Goal: Information Seeking & Learning: Learn about a topic

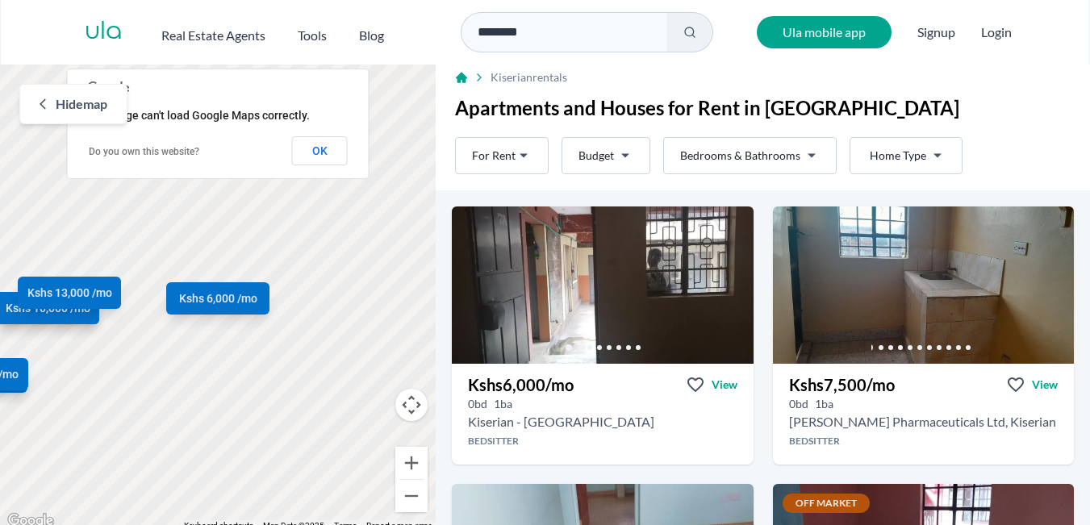
scroll to position [2, 0]
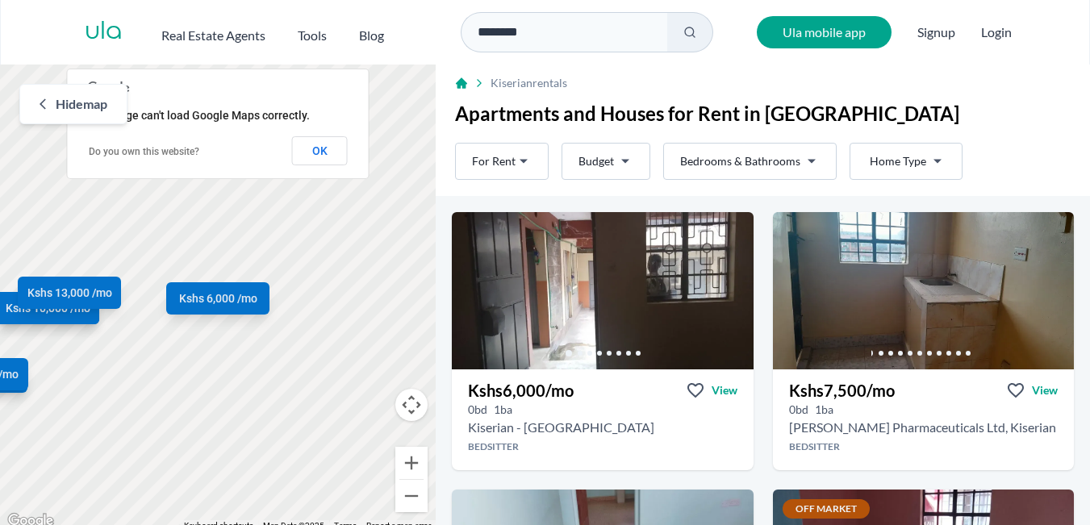
click at [941, 156] on html "Are you a real estate agent? Reach more buyers and renters. Sign up Ula Homes A…" at bounding box center [545, 266] width 1090 height 532
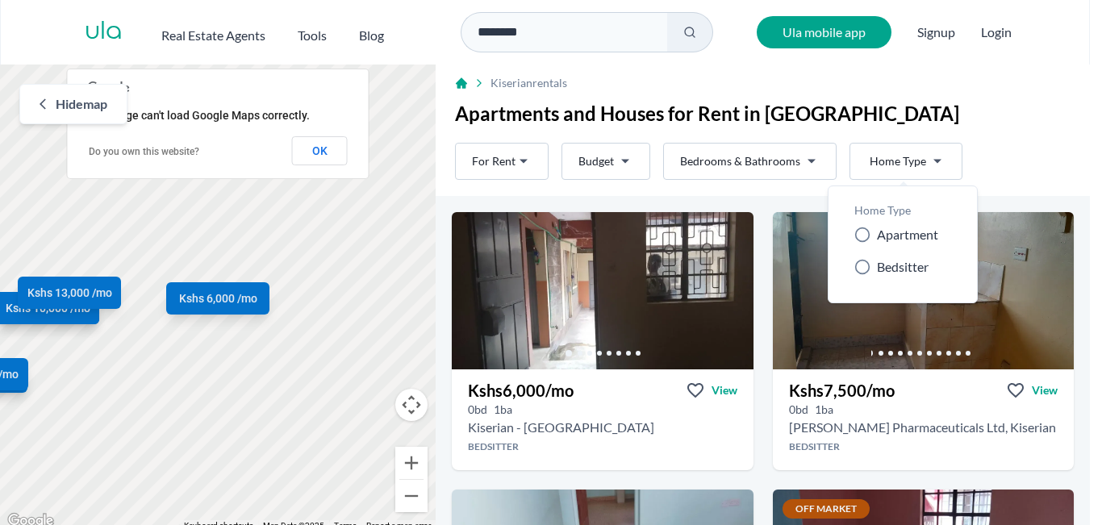
click at [1043, 138] on html "Are you a real estate agent? Reach more buyers and renters. Sign up Ula Homes A…" at bounding box center [551, 266] width 1102 height 532
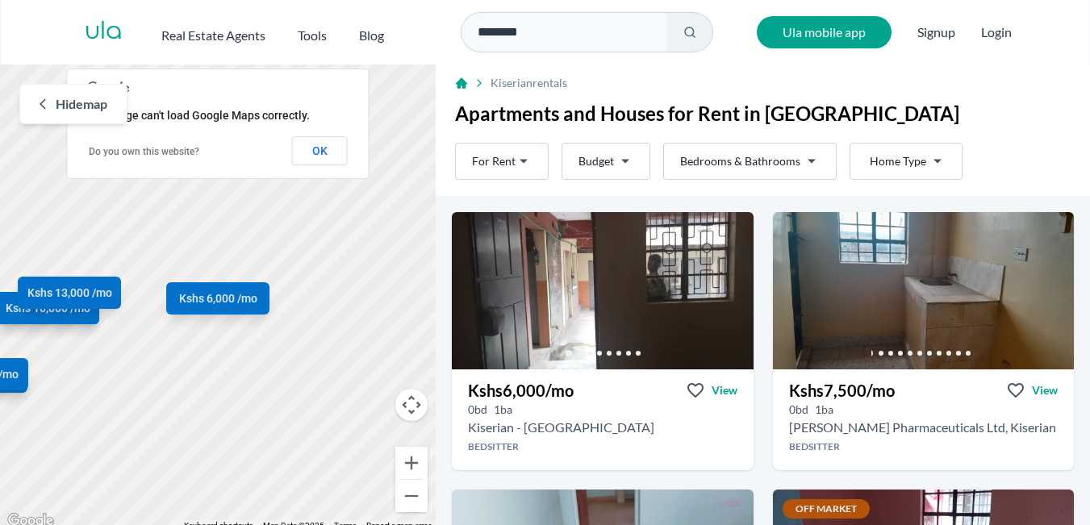
click at [1043, 138] on div "Rent For Rent Budget Bedrooms & Bathrooms Type Home Type Rent For Rent Budget T…" at bounding box center [763, 166] width 654 height 60
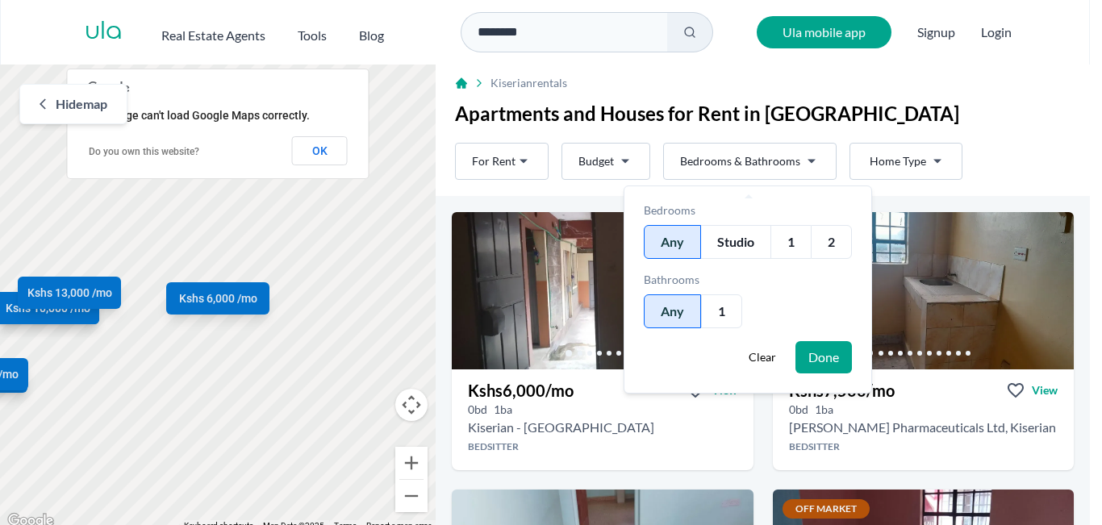
click at [804, 165] on html "Are you a real estate agent? Reach more buyers and renters. Sign up Ula Homes A…" at bounding box center [551, 266] width 1102 height 532
click at [837, 248] on div "2" at bounding box center [831, 242] width 41 height 34
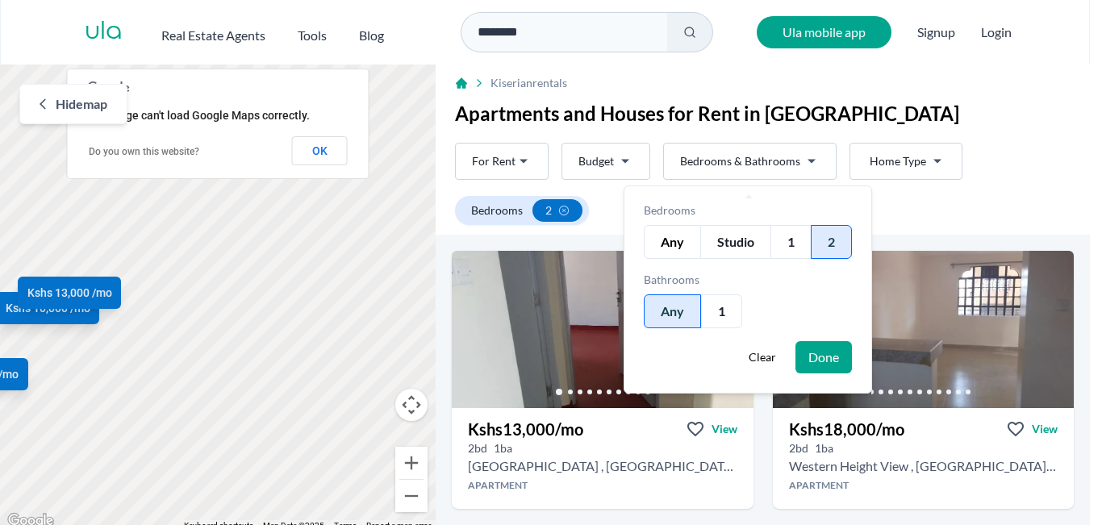
click at [1013, 106] on html "Are you a real estate agent? Reach more buyers and renters. Sign up Ula Homes A…" at bounding box center [551, 266] width 1102 height 532
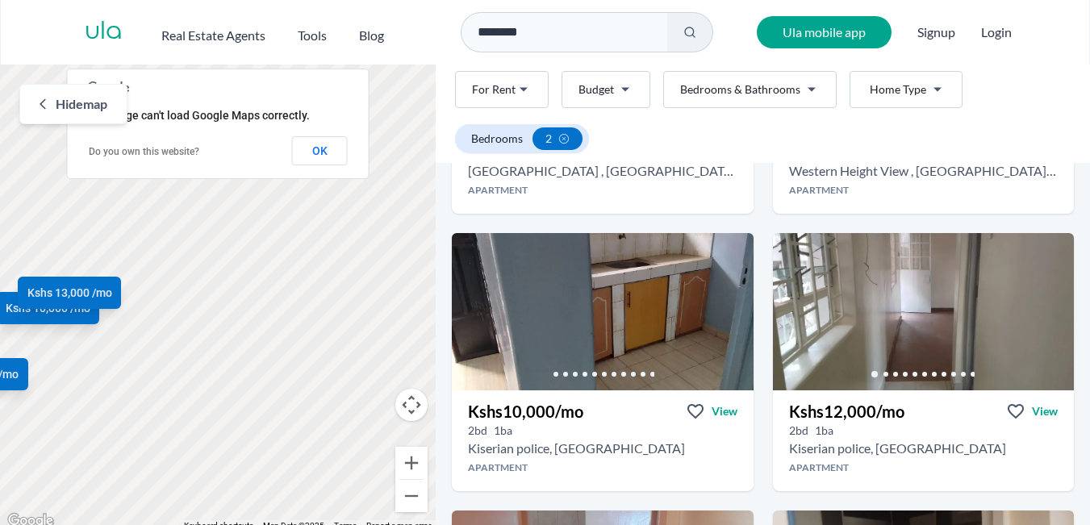
scroll to position [297, 0]
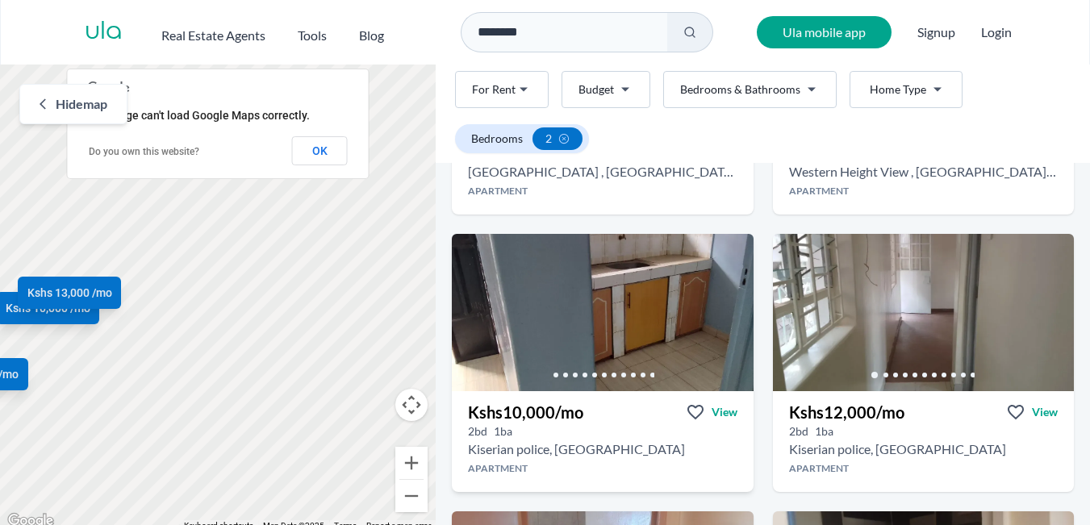
click at [526, 411] on h3 "Kshs 10,000 /mo" at bounding box center [525, 412] width 115 height 23
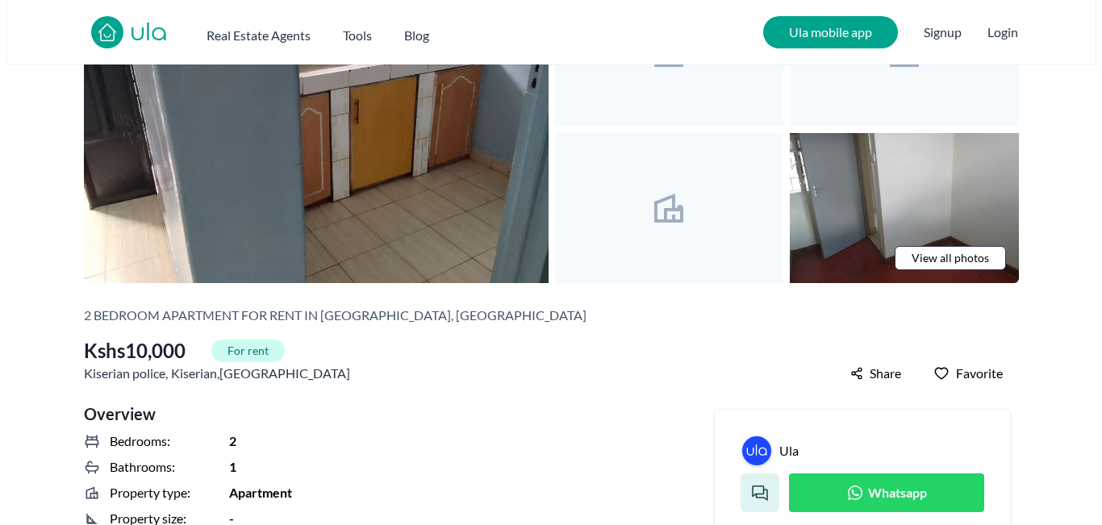
scroll to position [133, 0]
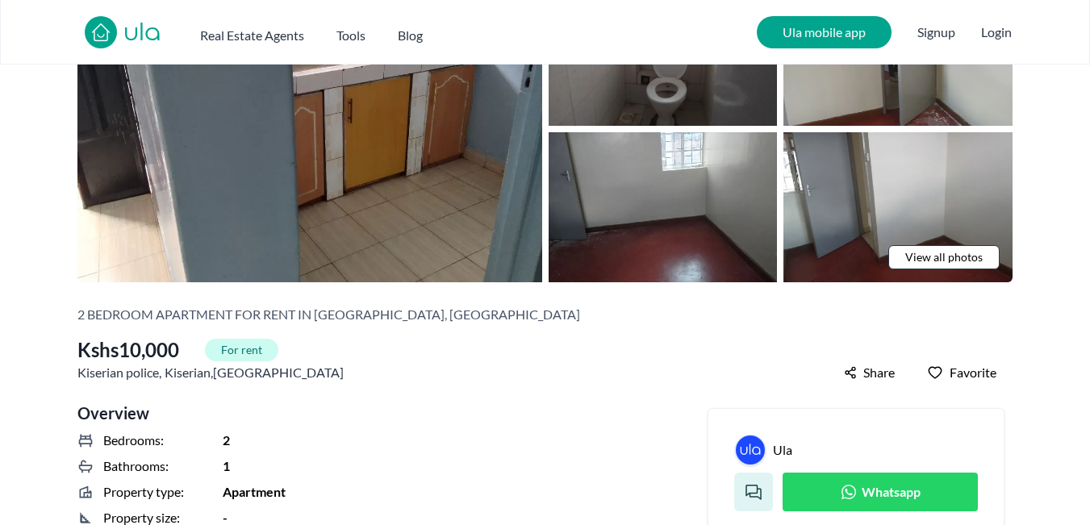
click at [951, 254] on span "View all photos" at bounding box center [943, 257] width 77 height 16
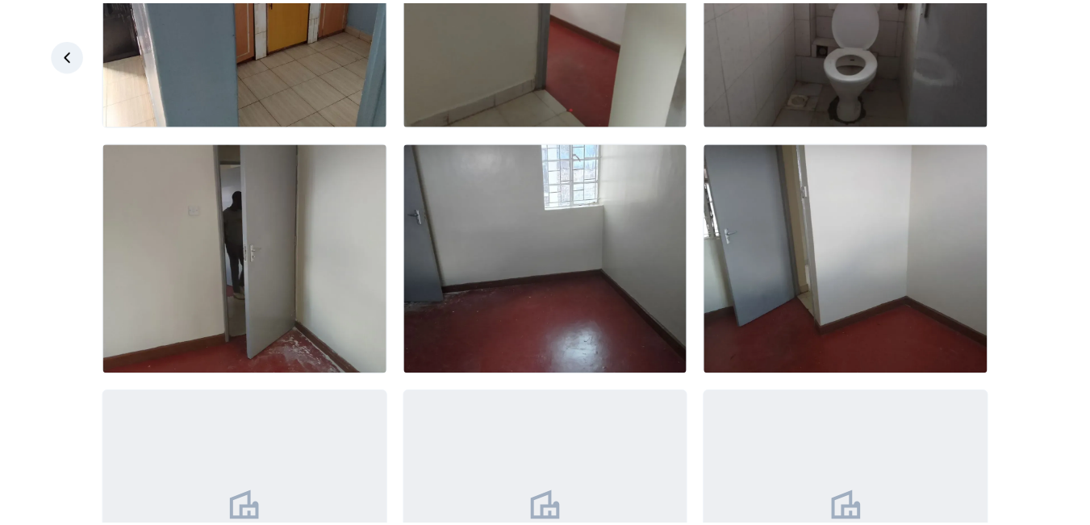
scroll to position [178, 0]
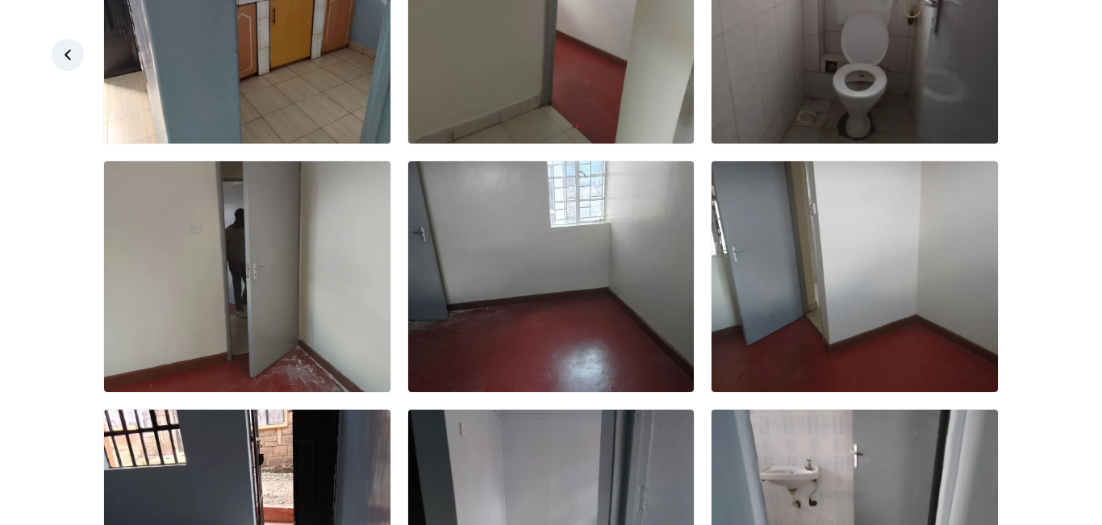
click at [72, 55] on icon at bounding box center [68, 55] width 16 height 16
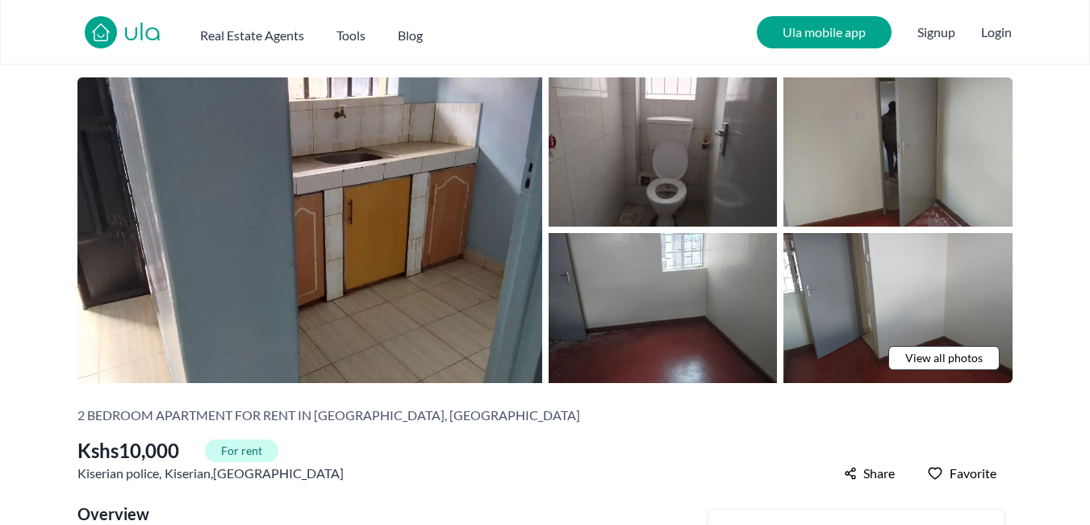
scroll to position [0, 0]
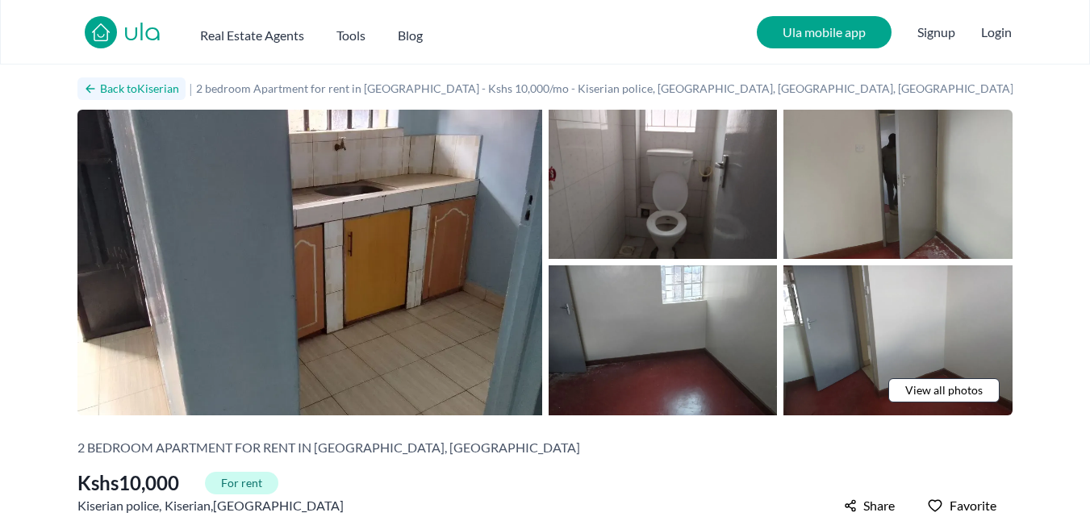
click at [92, 86] on icon at bounding box center [90, 88] width 13 height 13
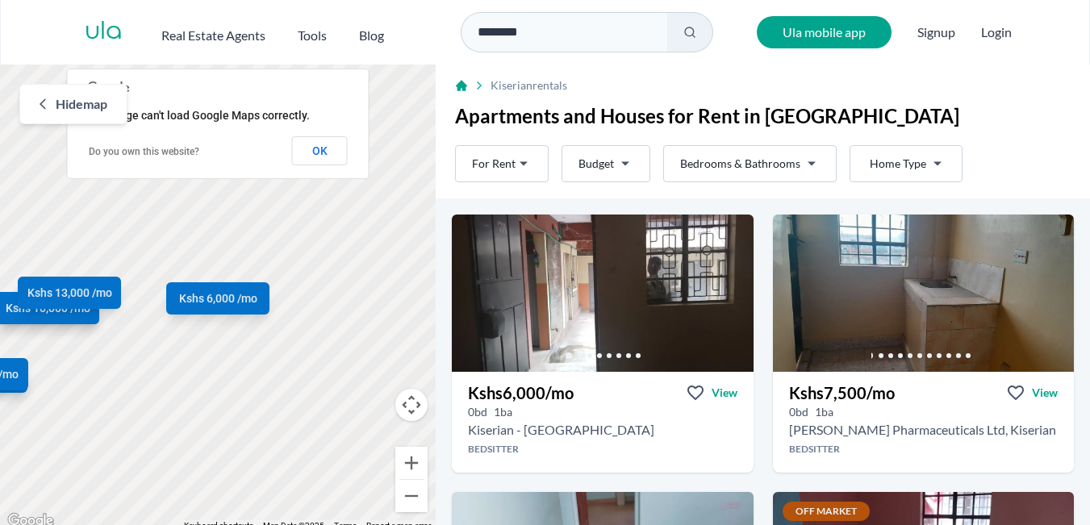
click at [796, 161] on html "Are you a real estate agent? Reach more buyers and renters. Sign up Ula Homes A…" at bounding box center [545, 266] width 1090 height 532
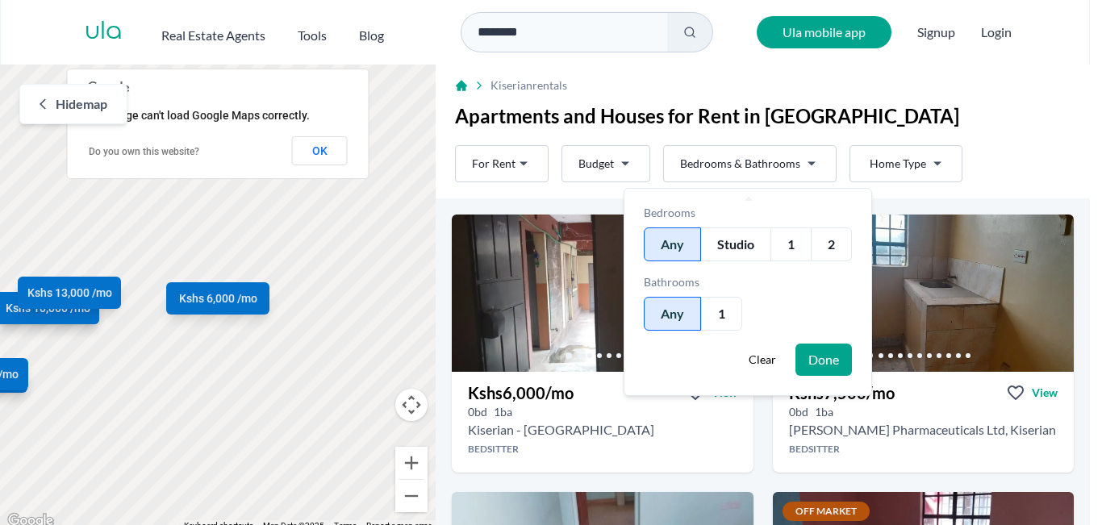
click at [835, 241] on div "2" at bounding box center [831, 245] width 41 height 34
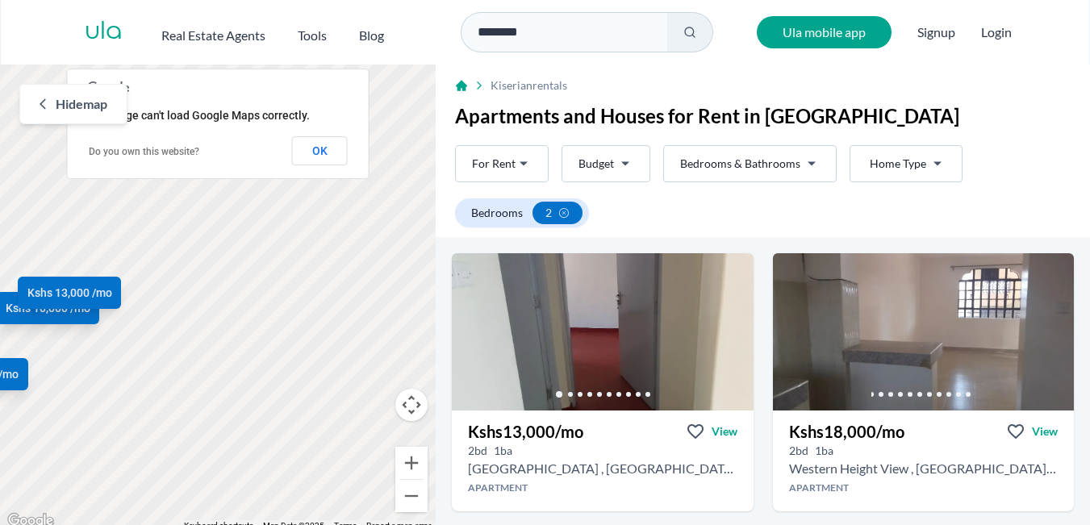
click at [1023, 157] on html "Are you a real estate agent? Reach more buyers and renters. Sign up Ula Homes A…" at bounding box center [545, 266] width 1090 height 532
click at [806, 438] on h3 "Kshs 18,000 /mo" at bounding box center [846, 431] width 115 height 23
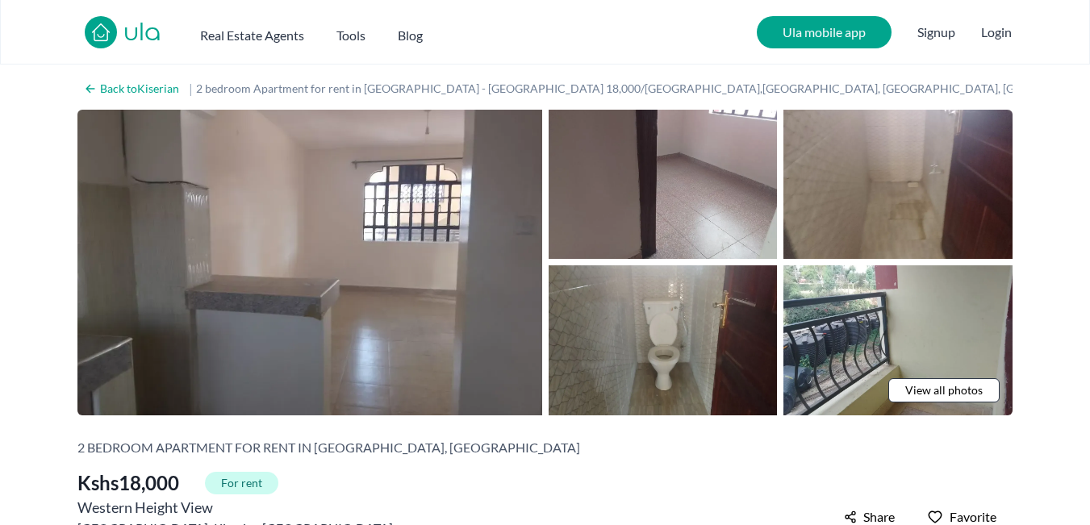
click at [917, 390] on span "View all photos" at bounding box center [943, 390] width 77 height 16
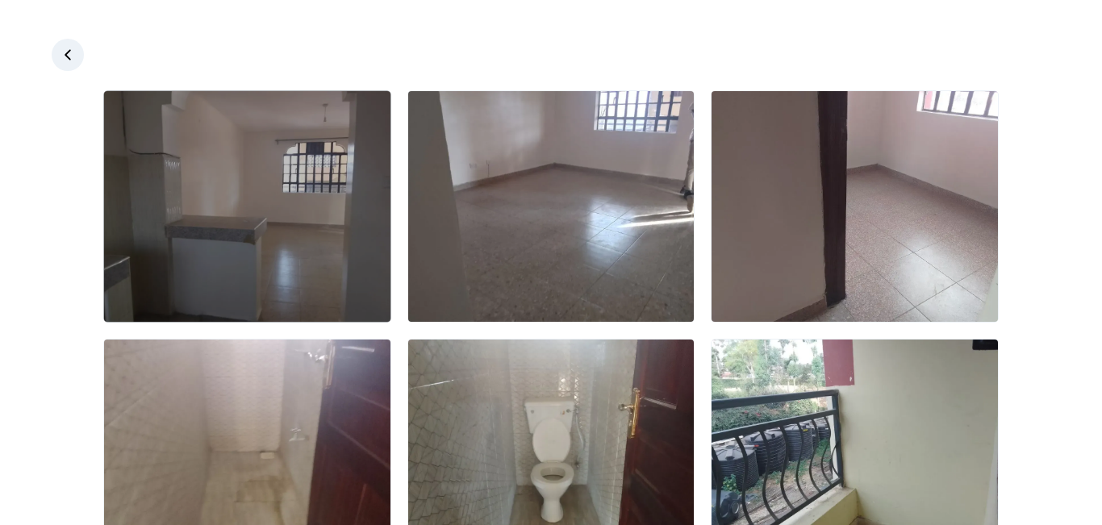
click at [222, 247] on img at bounding box center [247, 206] width 286 height 231
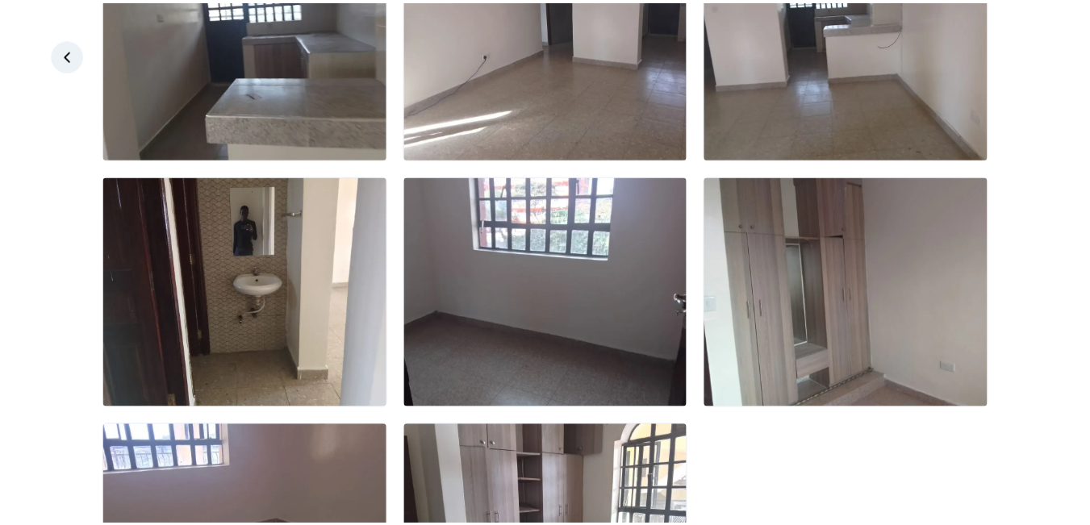
scroll to position [662, 0]
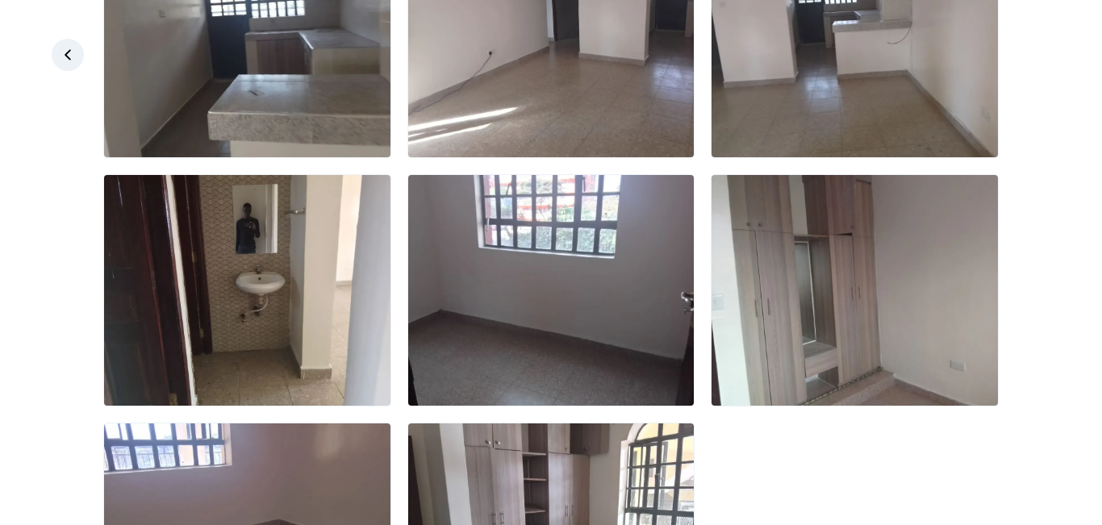
click at [82, 54] on link at bounding box center [68, 55] width 32 height 32
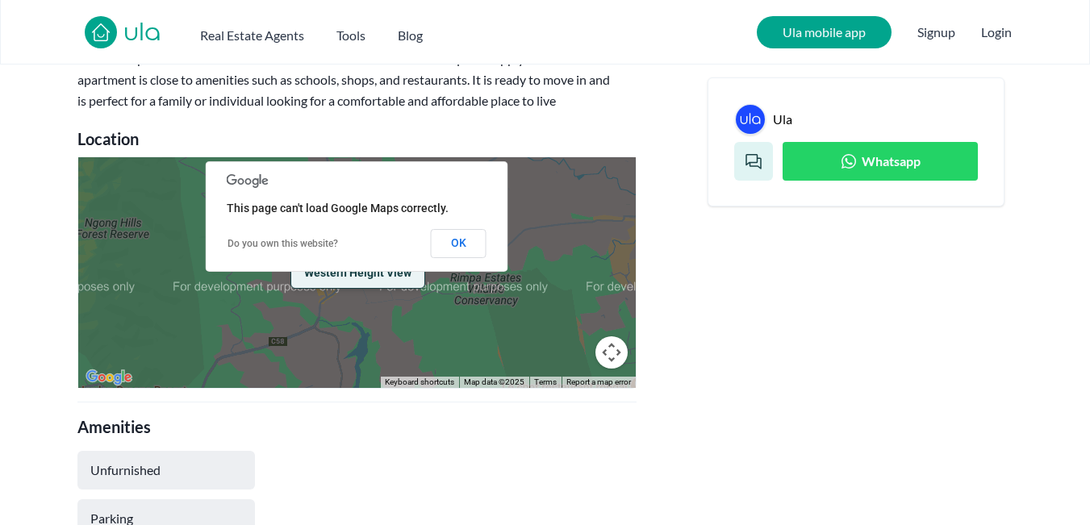
scroll to position [747, 0]
click at [445, 257] on button "OK" at bounding box center [459, 244] width 56 height 29
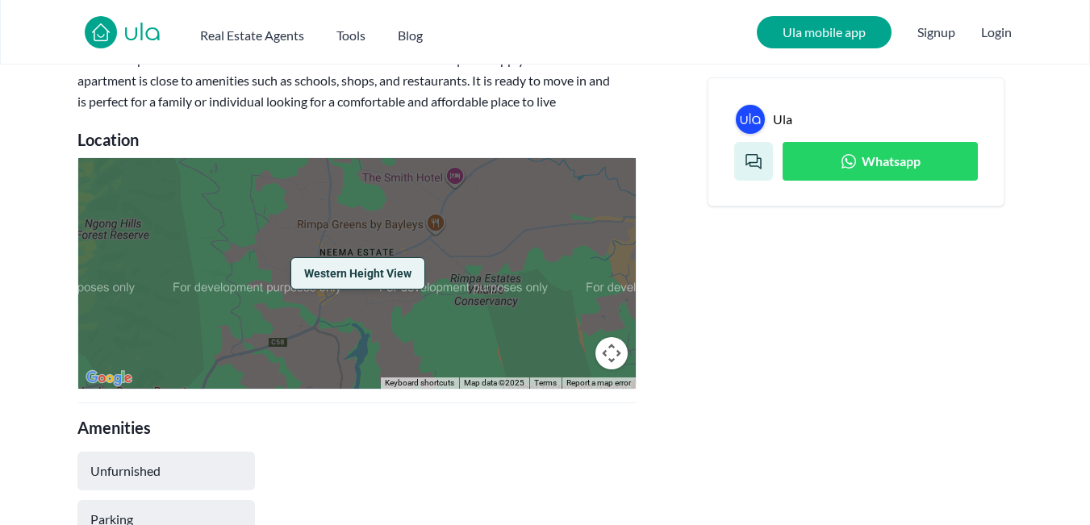
click at [610, 352] on button "Map camera controls" at bounding box center [611, 353] width 32 height 32
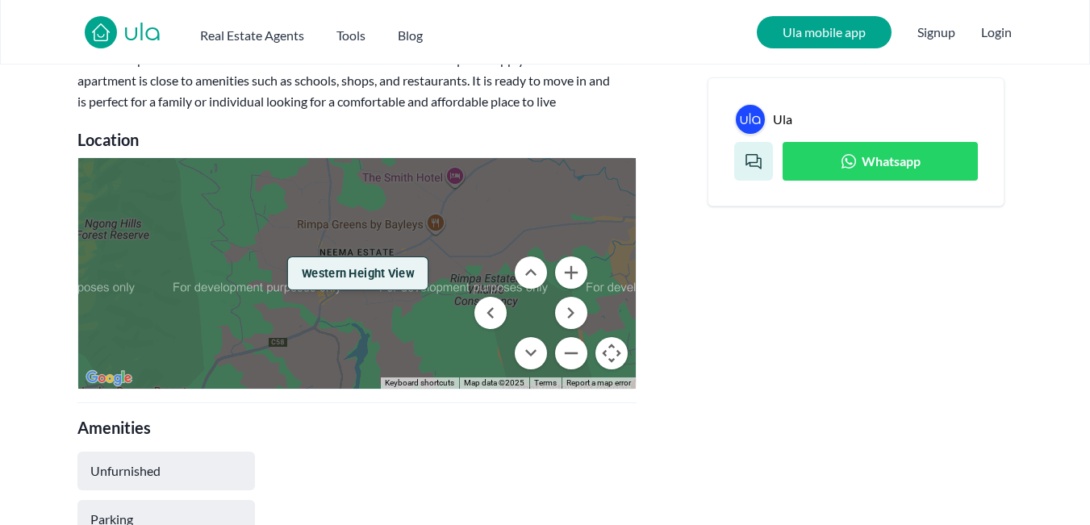
click at [412, 278] on span "Western Height View" at bounding box center [358, 273] width 113 height 17
click at [416, 353] on div "Western Height View" at bounding box center [356, 273] width 557 height 231
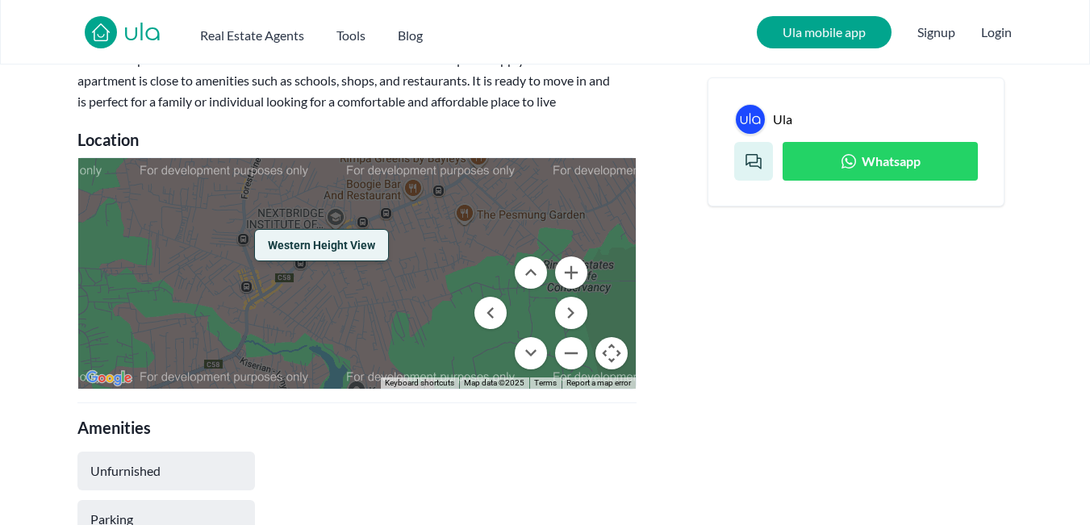
drag, startPoint x: 420, startPoint y: 285, endPoint x: 444, endPoint y: 338, distance: 58.5
click at [444, 338] on div "Western Height View" at bounding box center [356, 273] width 557 height 231
click at [572, 309] on button "Move right" at bounding box center [571, 313] width 32 height 32
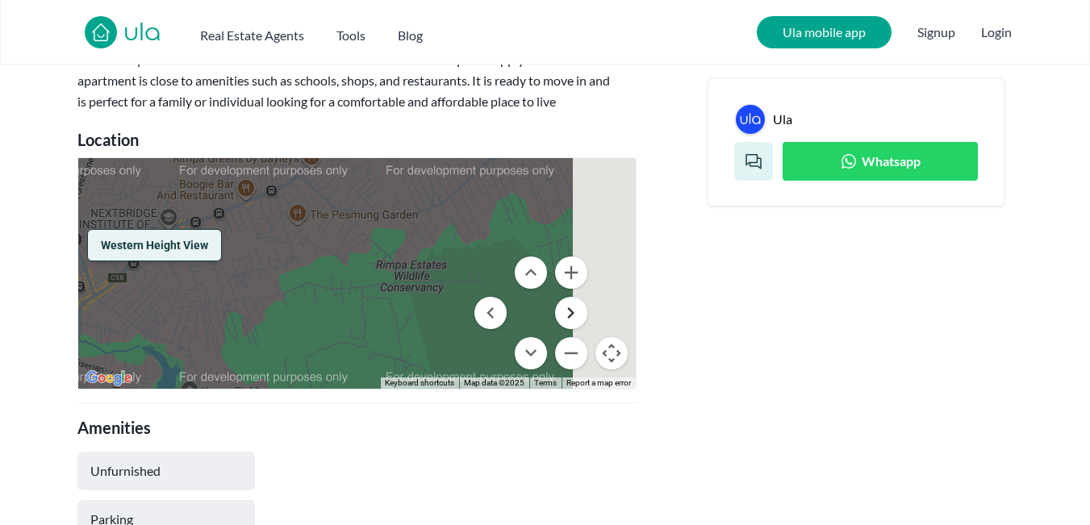
click at [572, 309] on button "Move right" at bounding box center [571, 313] width 32 height 32
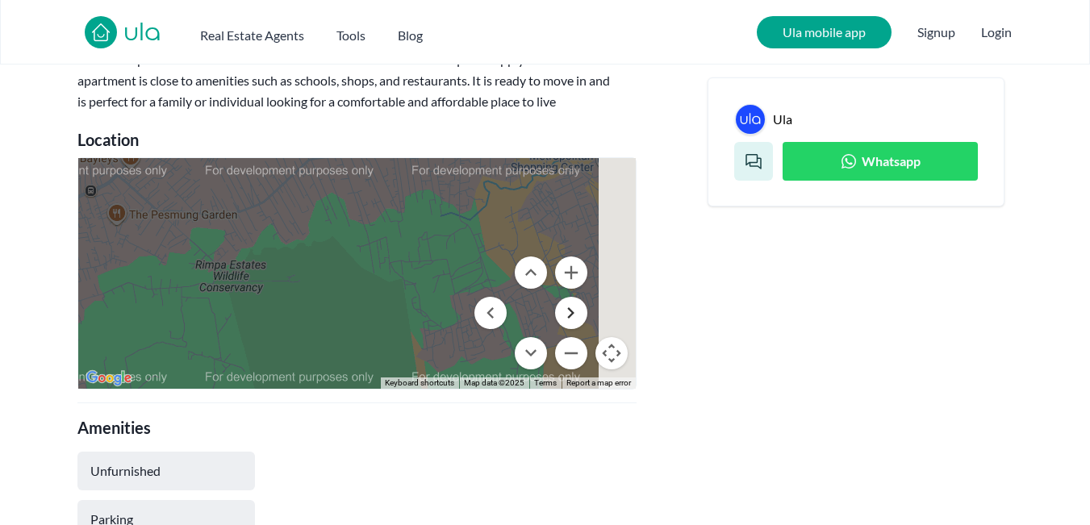
click at [572, 309] on button "Move right" at bounding box center [571, 313] width 32 height 32
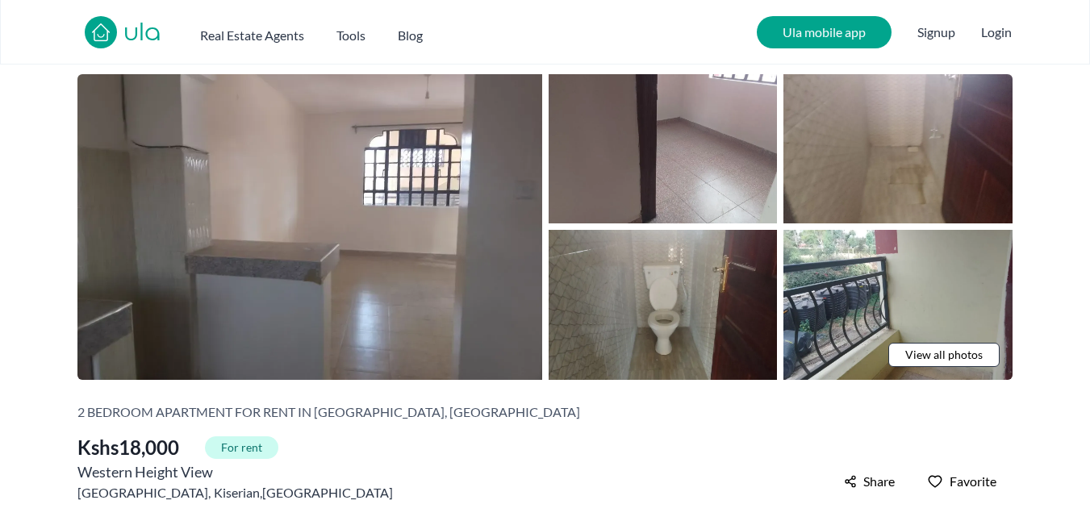
scroll to position [30, 0]
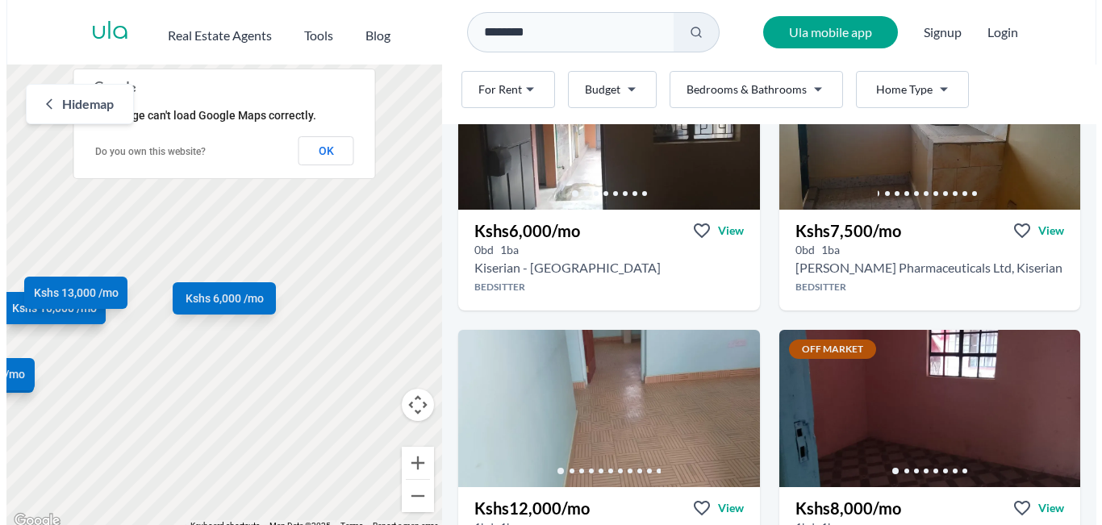
scroll to position [161, 0]
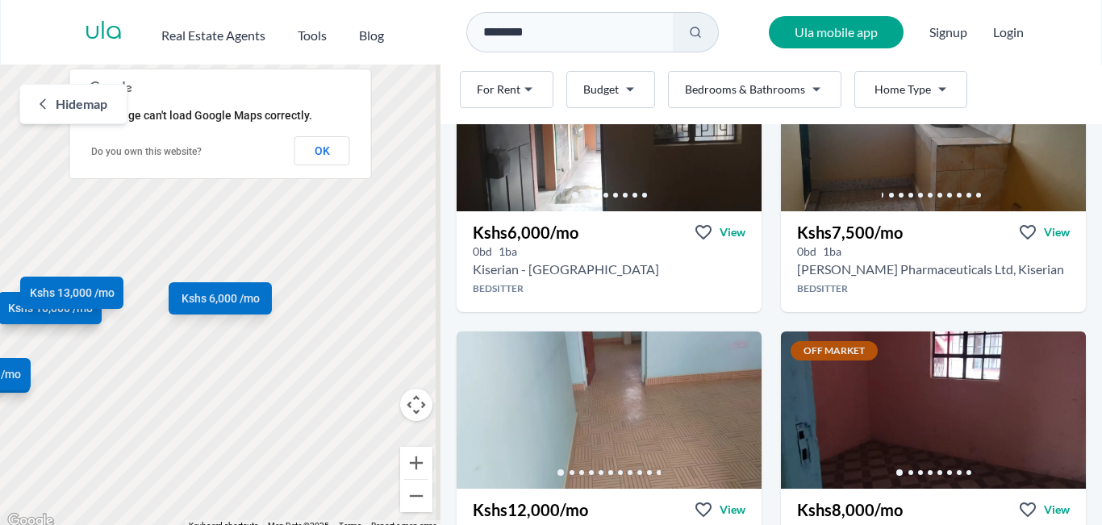
click at [798, 95] on html "Are you a real estate agent? Reach more buyers and renters. Sign up Ula Homes A…" at bounding box center [551, 266] width 1102 height 532
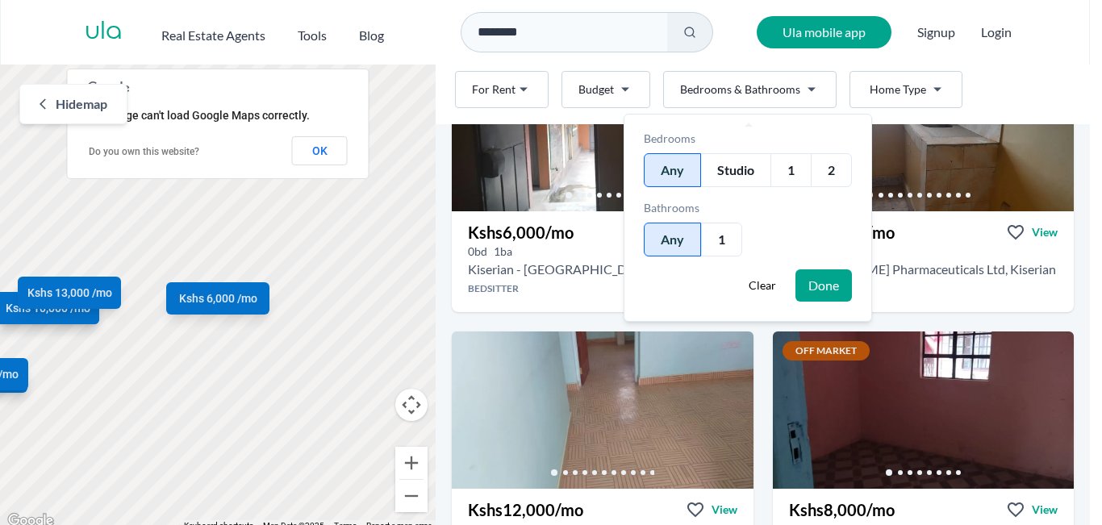
click at [836, 176] on div "2" at bounding box center [831, 170] width 41 height 34
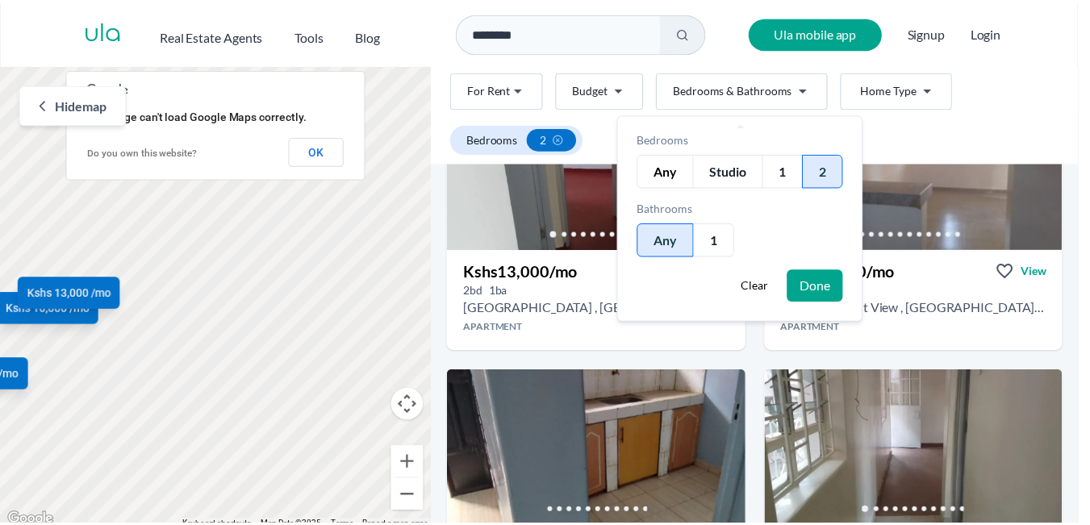
scroll to position [199, 0]
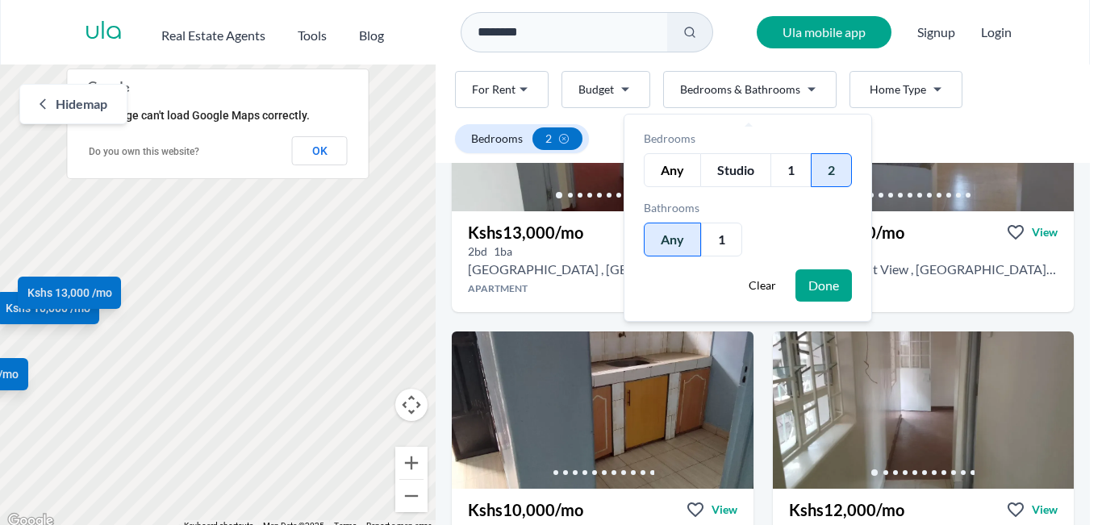
click at [835, 293] on button "Done" at bounding box center [823, 285] width 56 height 32
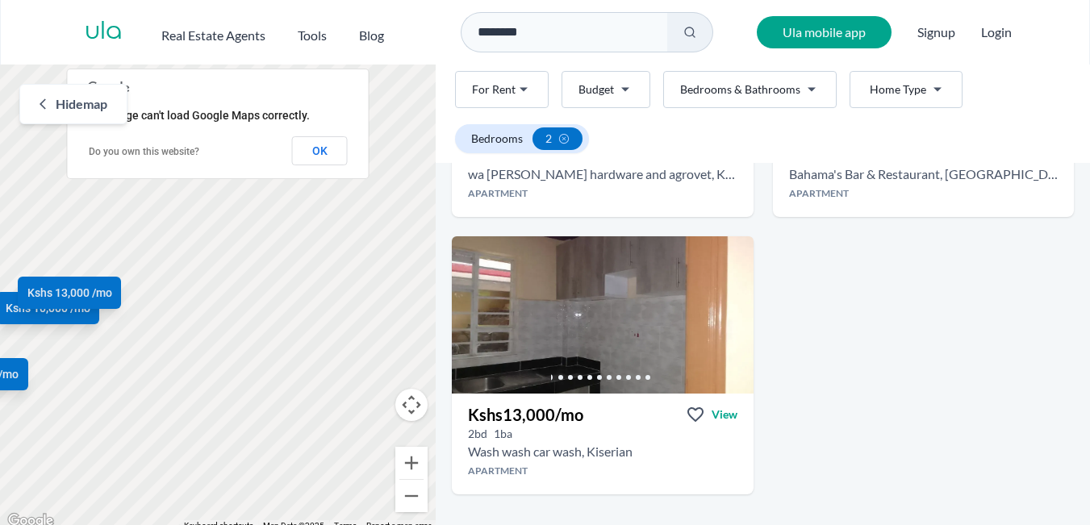
scroll to position [850, 0]
click at [569, 397] on div "Kshs 13,000 /mo View" at bounding box center [602, 409] width 301 height 32
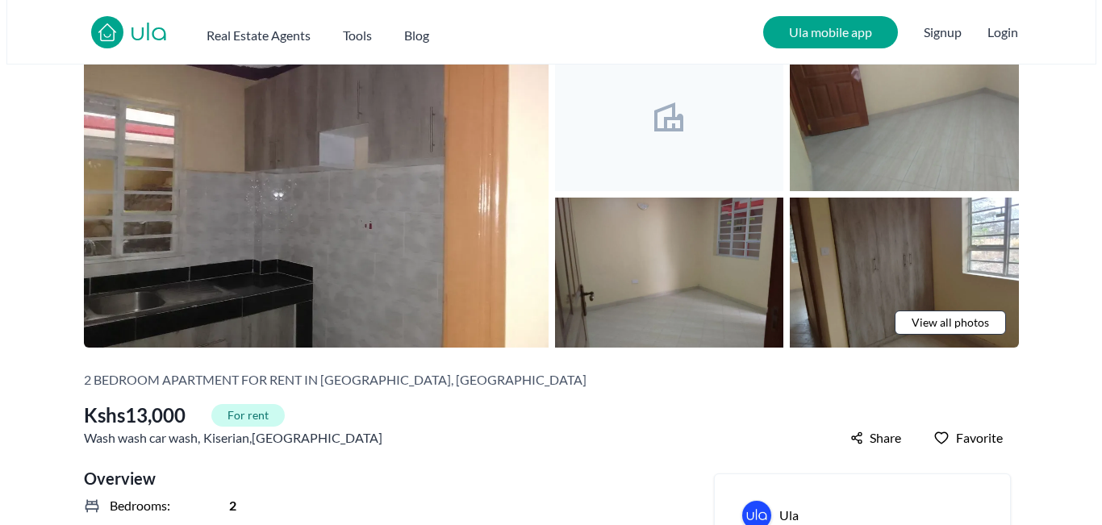
scroll to position [67, 0]
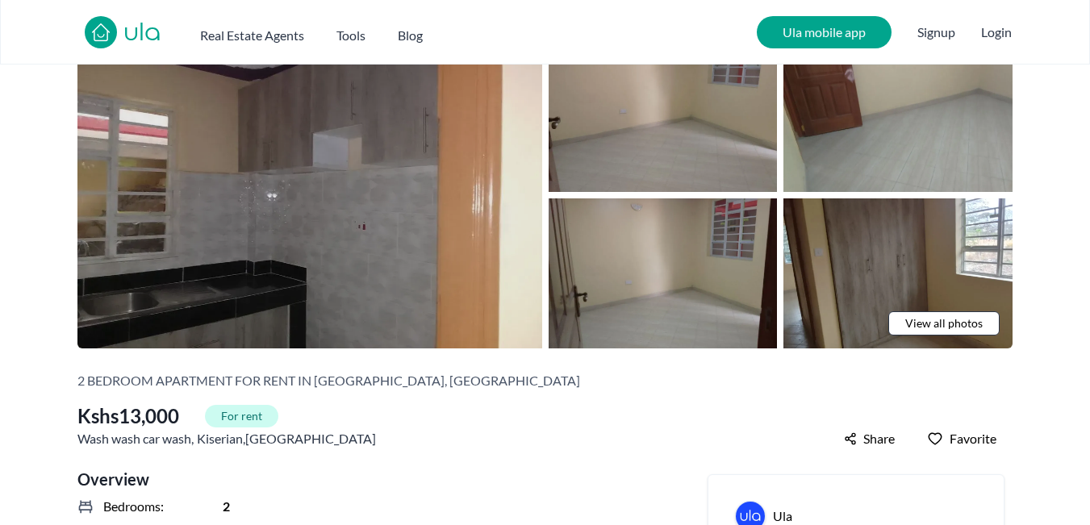
click at [307, 242] on img at bounding box center [309, 196] width 465 height 306
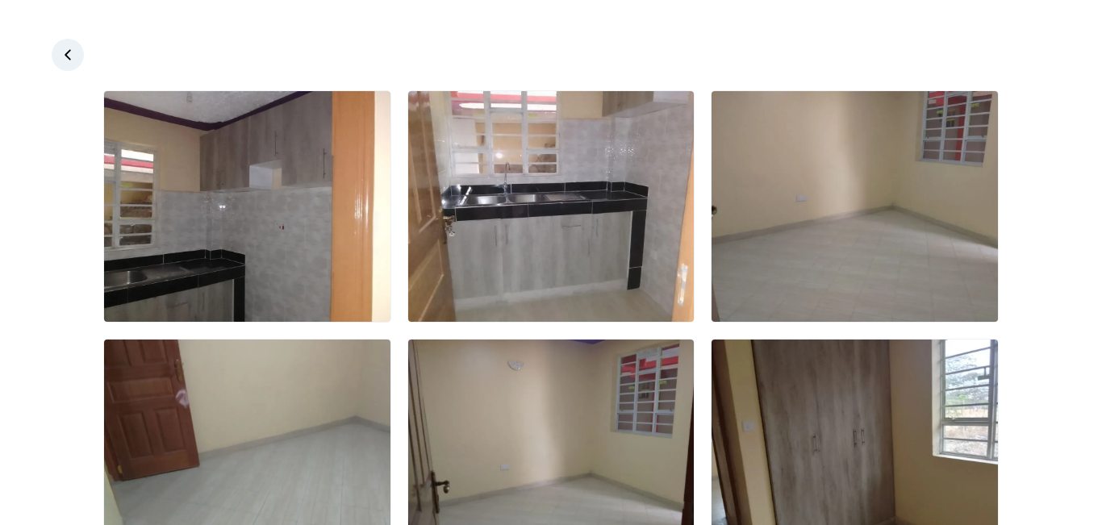
click at [307, 242] on img at bounding box center [247, 206] width 286 height 231
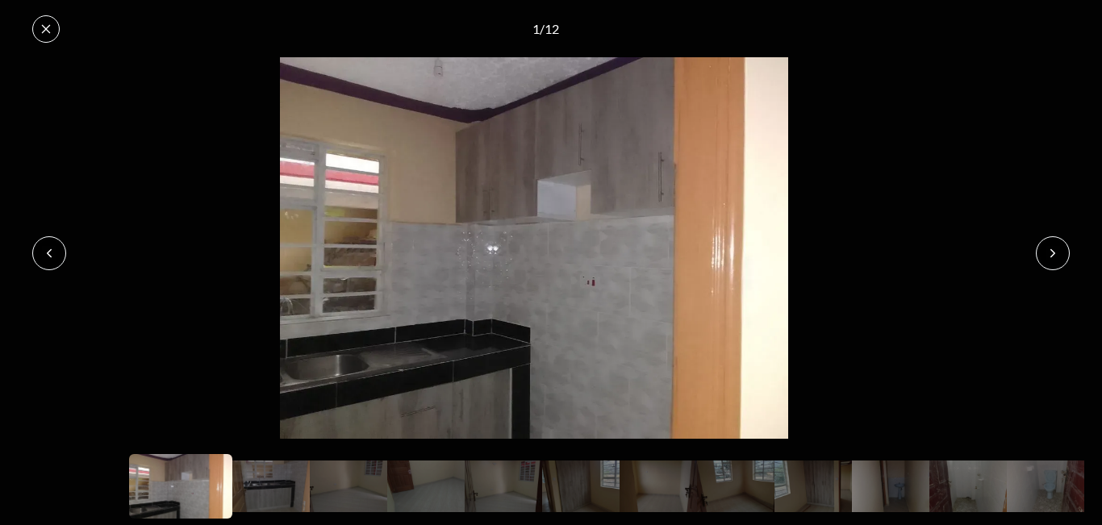
click at [555, 255] on img at bounding box center [534, 247] width 1068 height 381
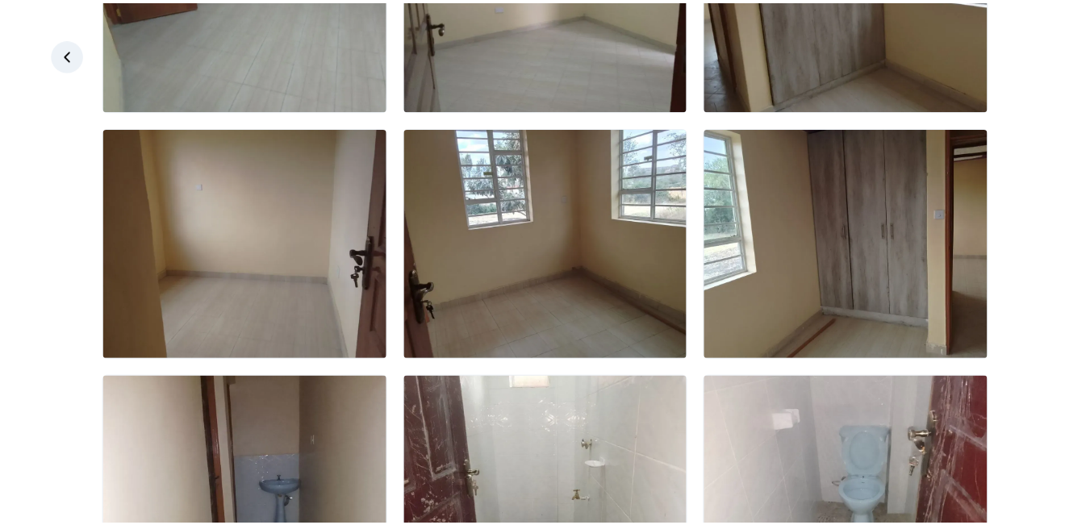
scroll to position [582, 0]
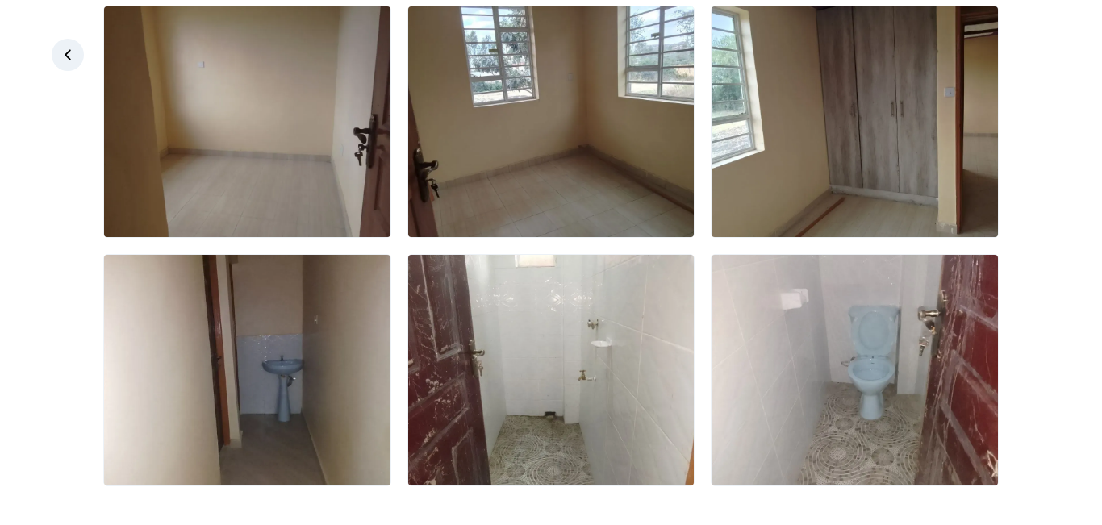
click at [63, 54] on icon at bounding box center [68, 55] width 16 height 16
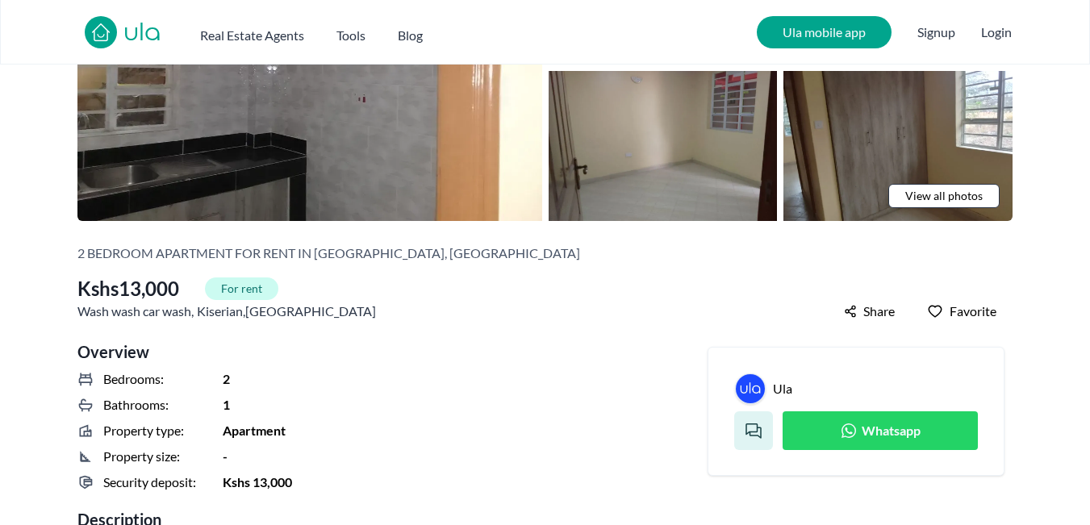
scroll to position [149, 0]
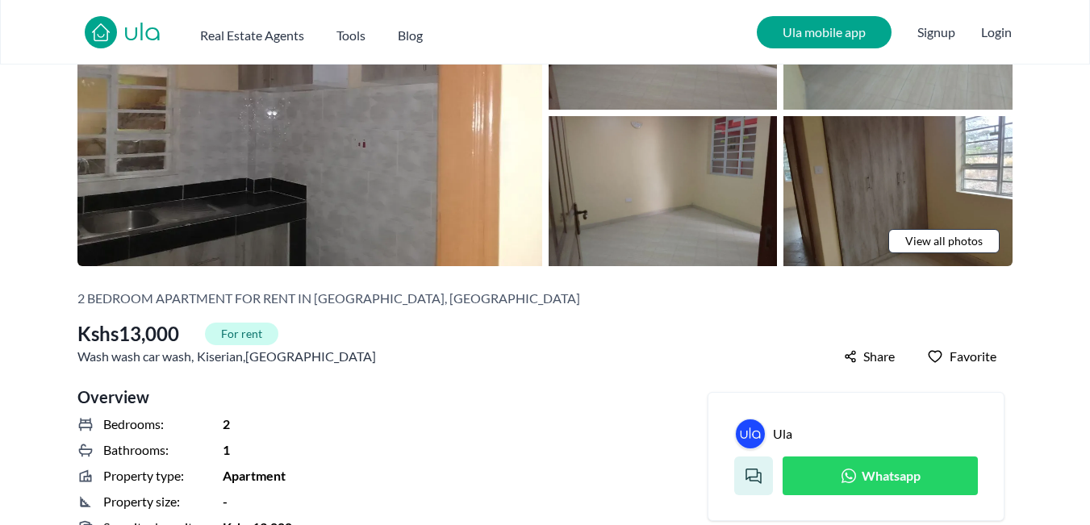
click at [825, 481] on link "Whatsapp" at bounding box center [880, 476] width 195 height 39
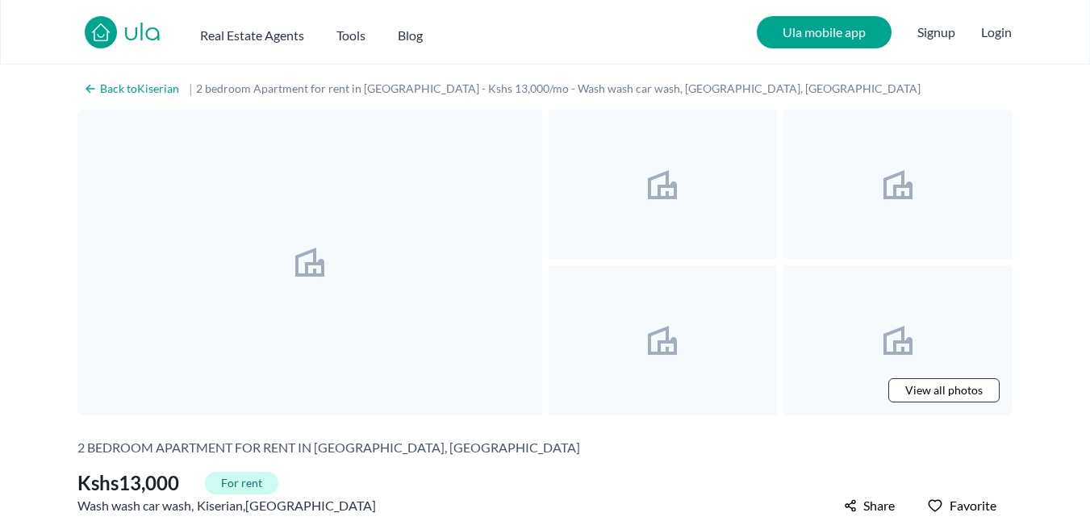
scroll to position [149, 0]
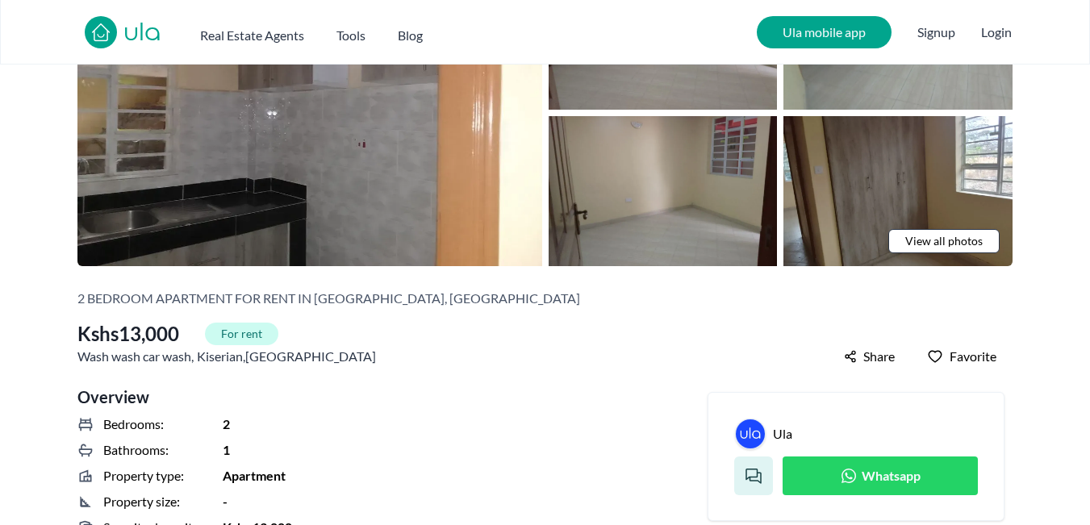
click at [766, 485] on div at bounding box center [753, 476] width 39 height 39
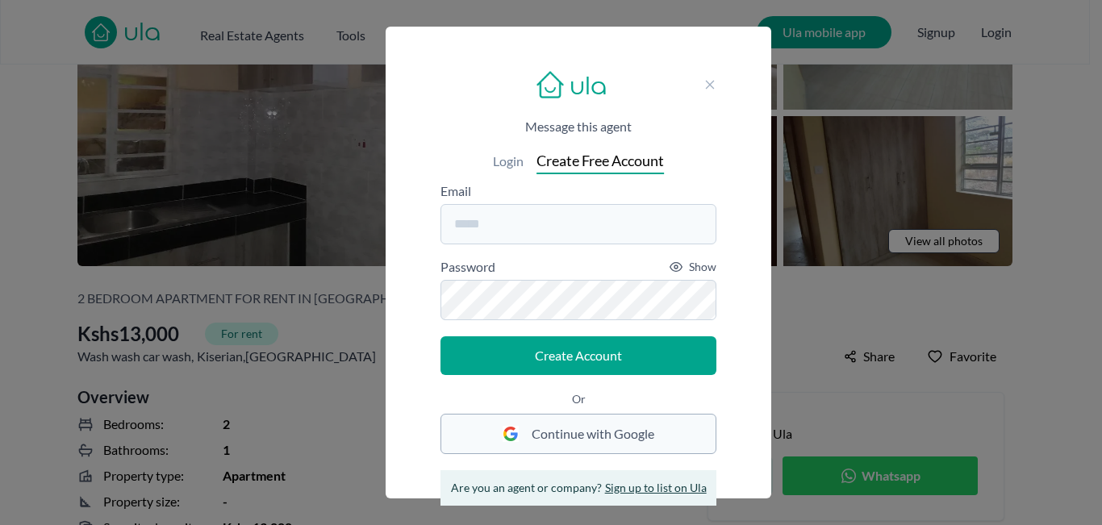
click at [624, 429] on span "Continue with Google" at bounding box center [593, 433] width 123 height 19
click at [711, 84] on icon at bounding box center [710, 84] width 9 height 9
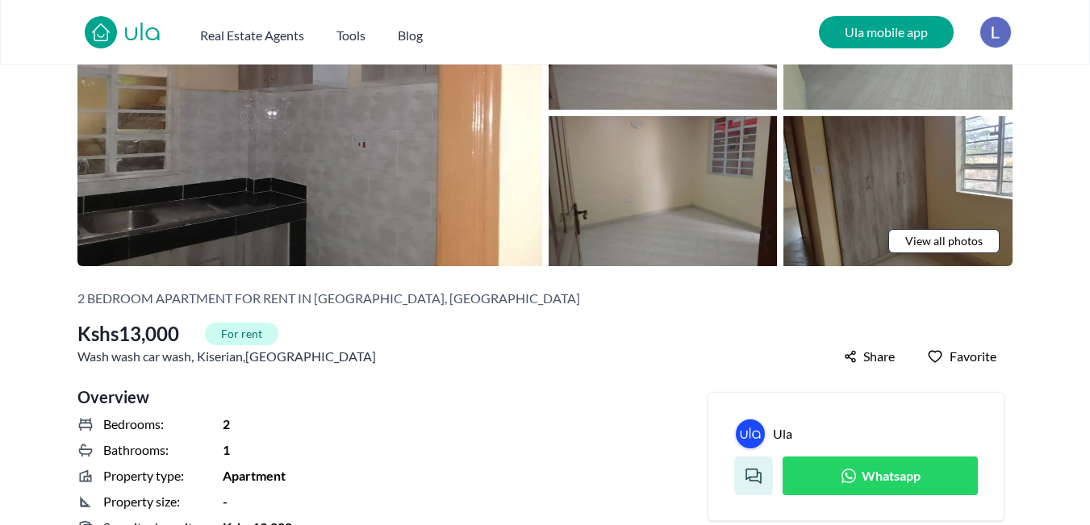
click at [745, 482] on icon at bounding box center [753, 475] width 19 height 19
click at [102, 31] on img at bounding box center [101, 32] width 26 height 26
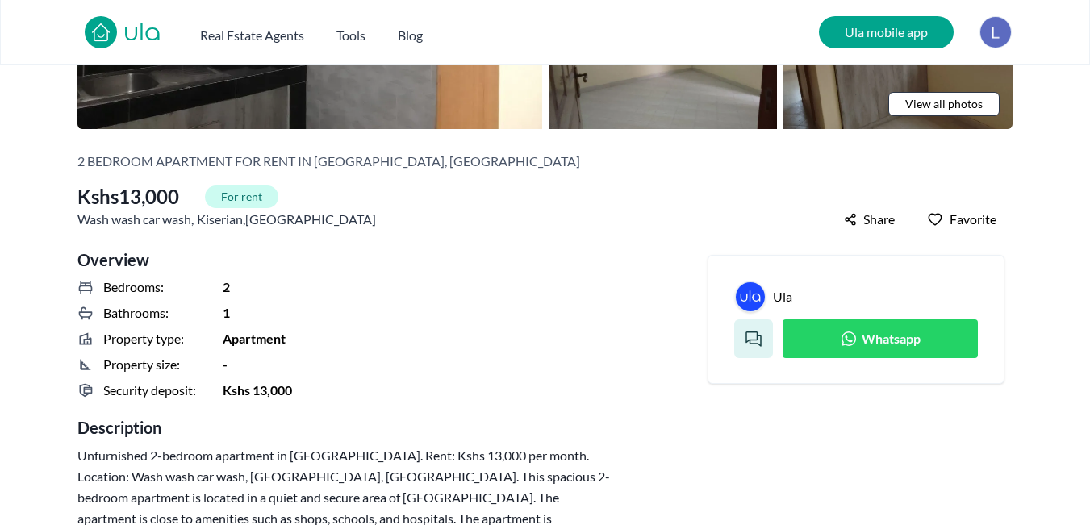
scroll to position [288, 0]
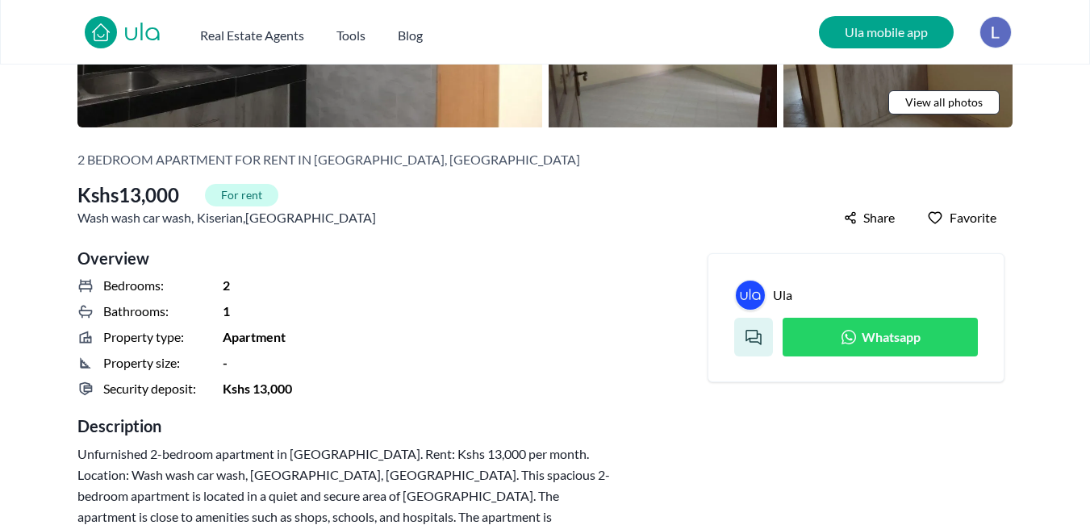
click at [862, 331] on span "Whatsapp" at bounding box center [891, 337] width 59 height 19
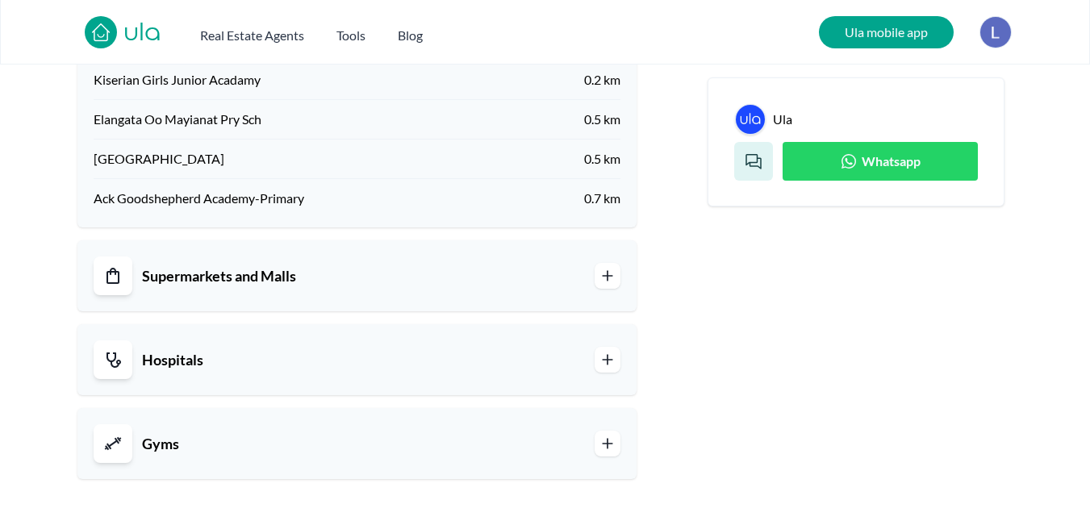
scroll to position [1527, 0]
click at [879, 166] on span "Whatsapp" at bounding box center [891, 161] width 59 height 19
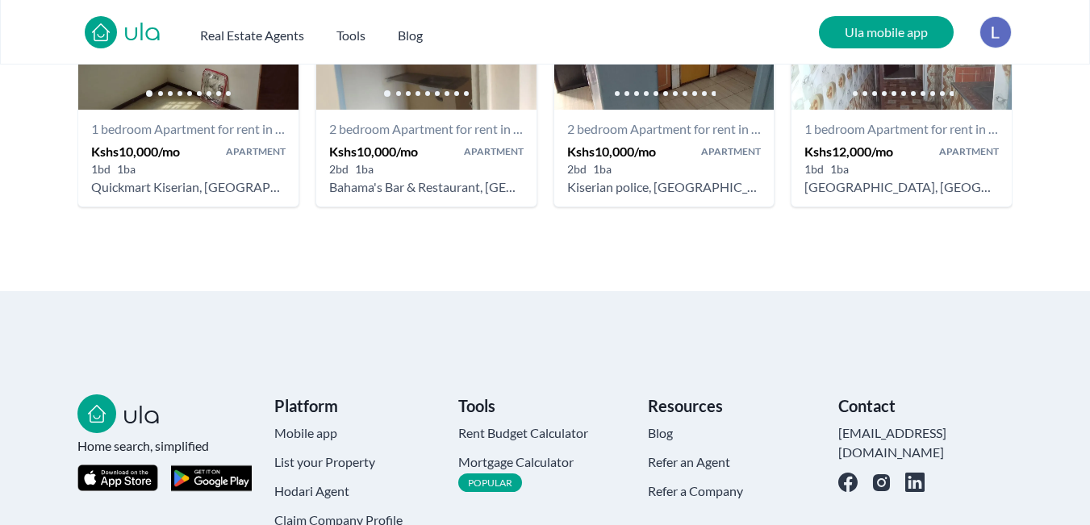
scroll to position [2284, 0]
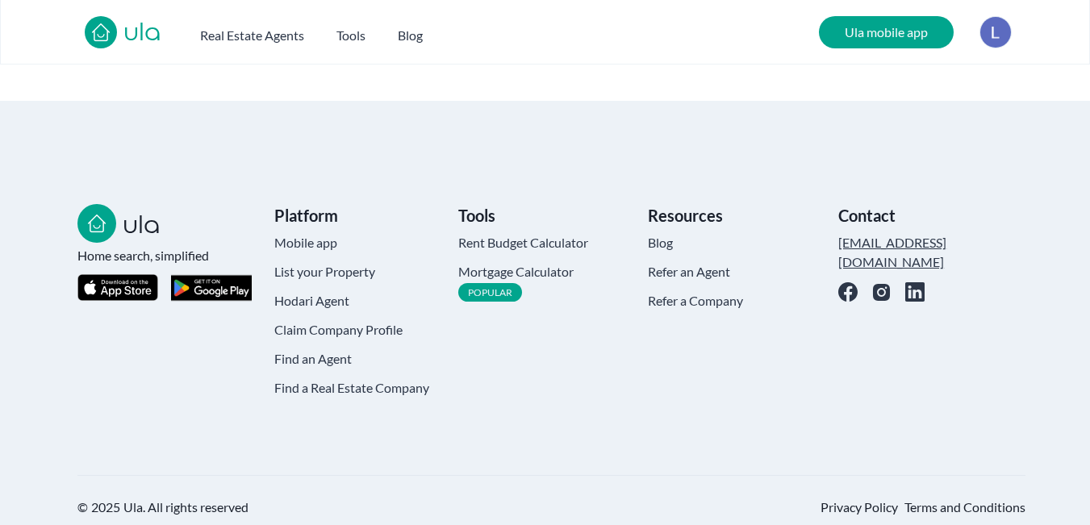
click at [864, 233] on link "[EMAIL_ADDRESS][DOMAIN_NAME]" at bounding box center [925, 252] width 174 height 39
click at [879, 233] on link "[EMAIL_ADDRESS][DOMAIN_NAME]" at bounding box center [925, 252] width 174 height 39
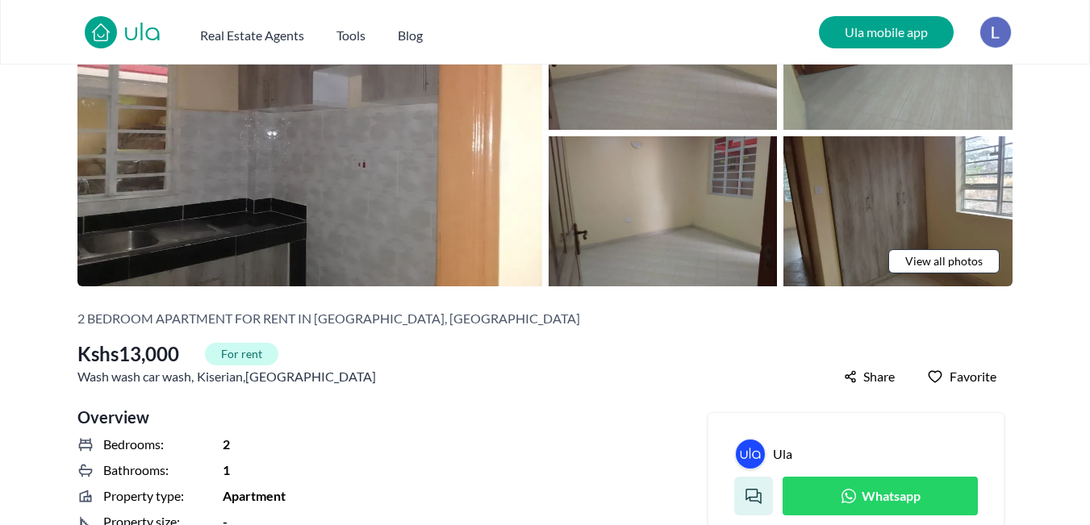
scroll to position [0, 0]
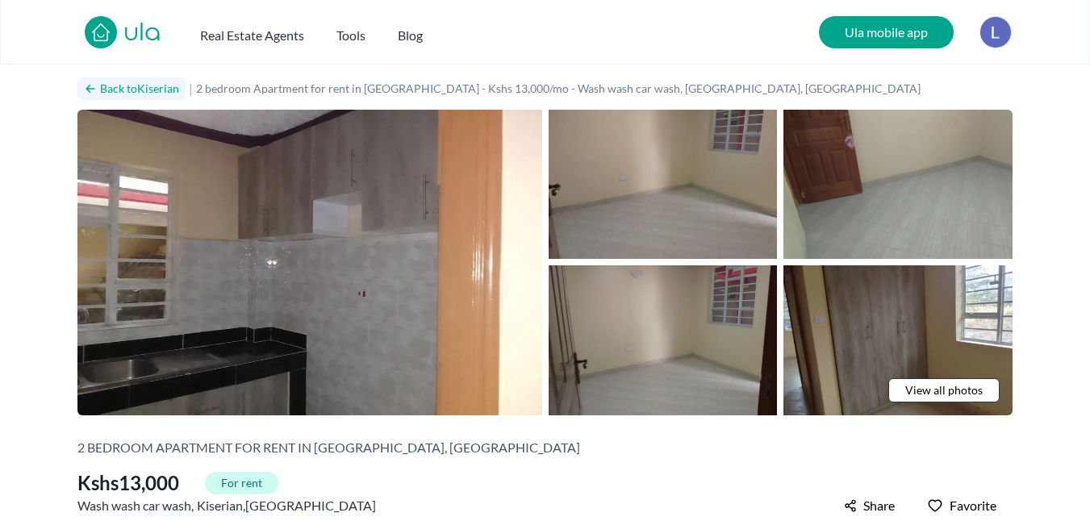
click at [99, 93] on link "Back to Kiserian" at bounding box center [131, 88] width 108 height 23
